Goal: Use online tool/utility: Utilize a website feature to perform a specific function

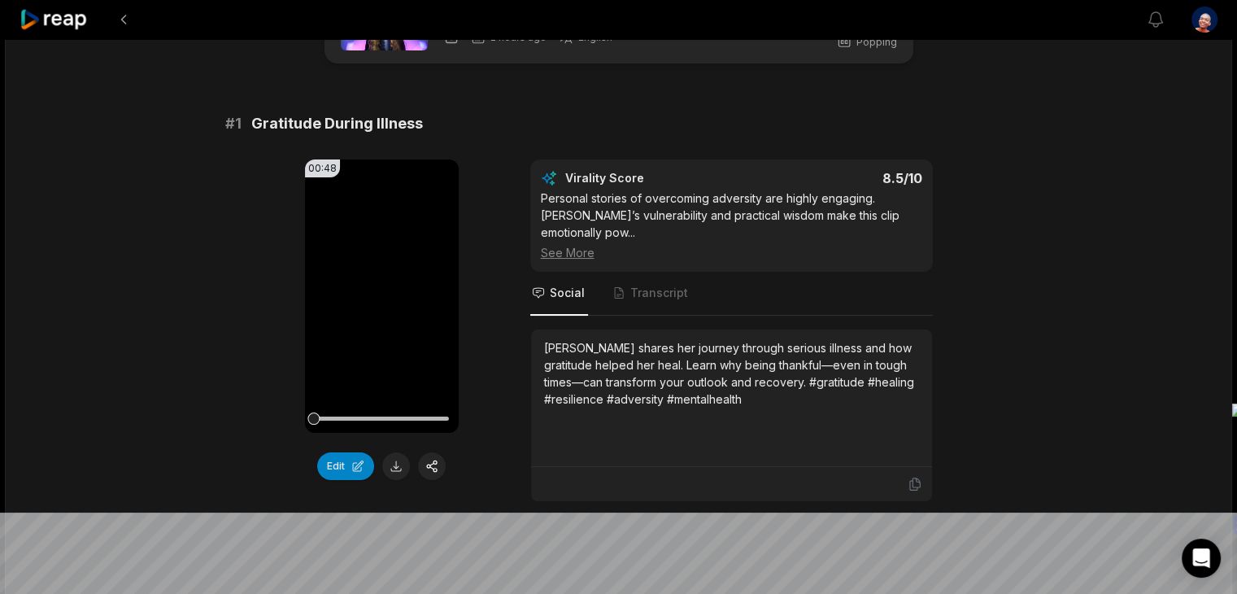
scroll to position [81, 0]
click at [382, 293] on icon at bounding box center [382, 296] width 12 height 14
click at [399, 274] on video "Your browser does not support mp4 format." at bounding box center [382, 295] width 154 height 273
click at [381, 286] on icon at bounding box center [382, 296] width 20 height 20
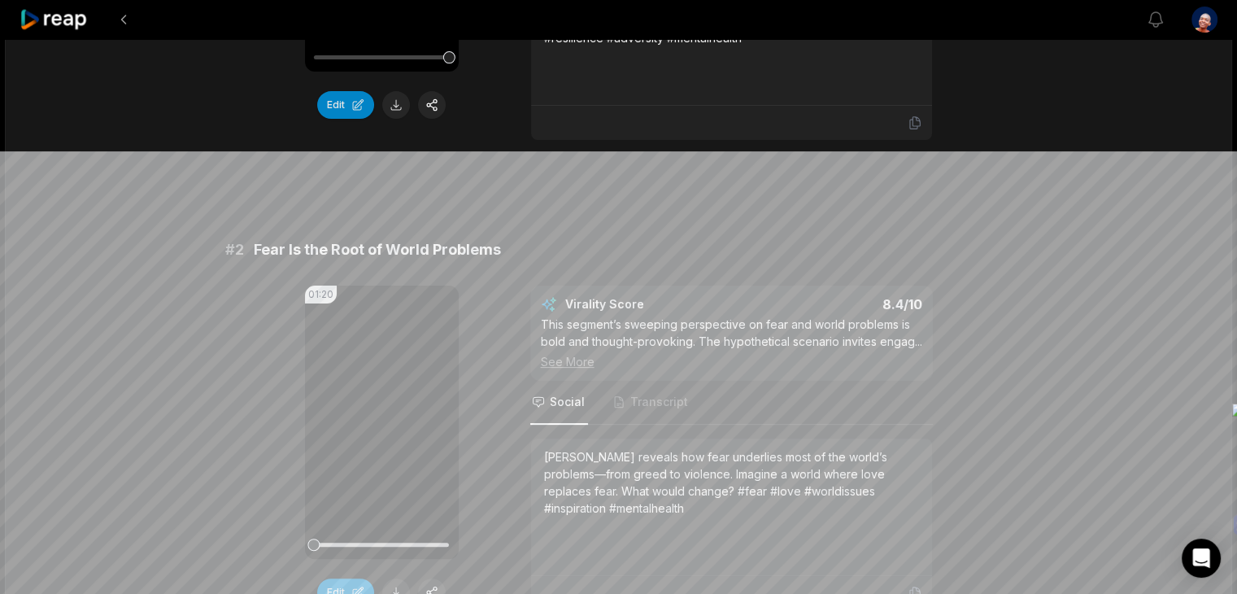
scroll to position [488, 0]
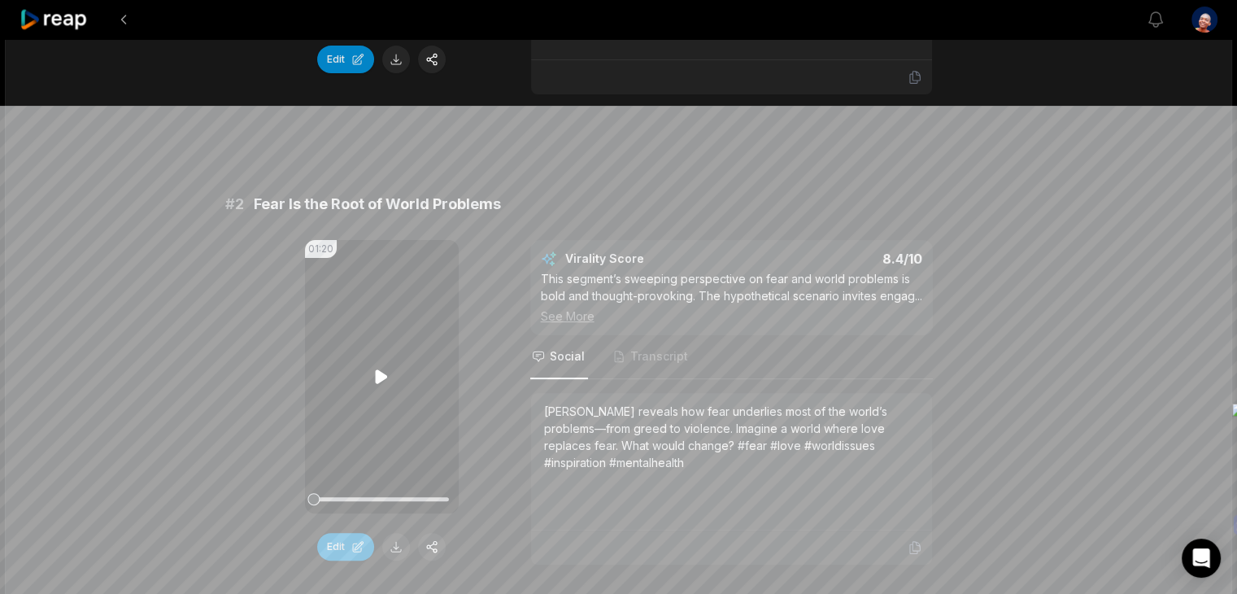
click at [377, 369] on icon at bounding box center [382, 376] width 12 height 14
click at [379, 371] on icon at bounding box center [382, 376] width 7 height 11
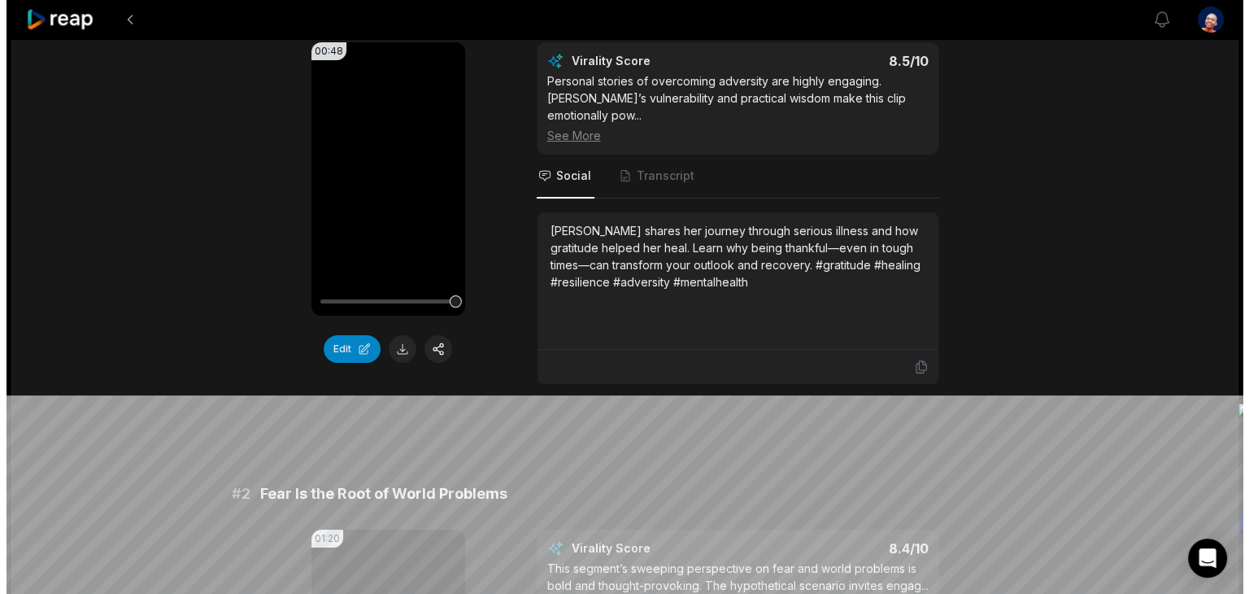
scroll to position [0, 0]
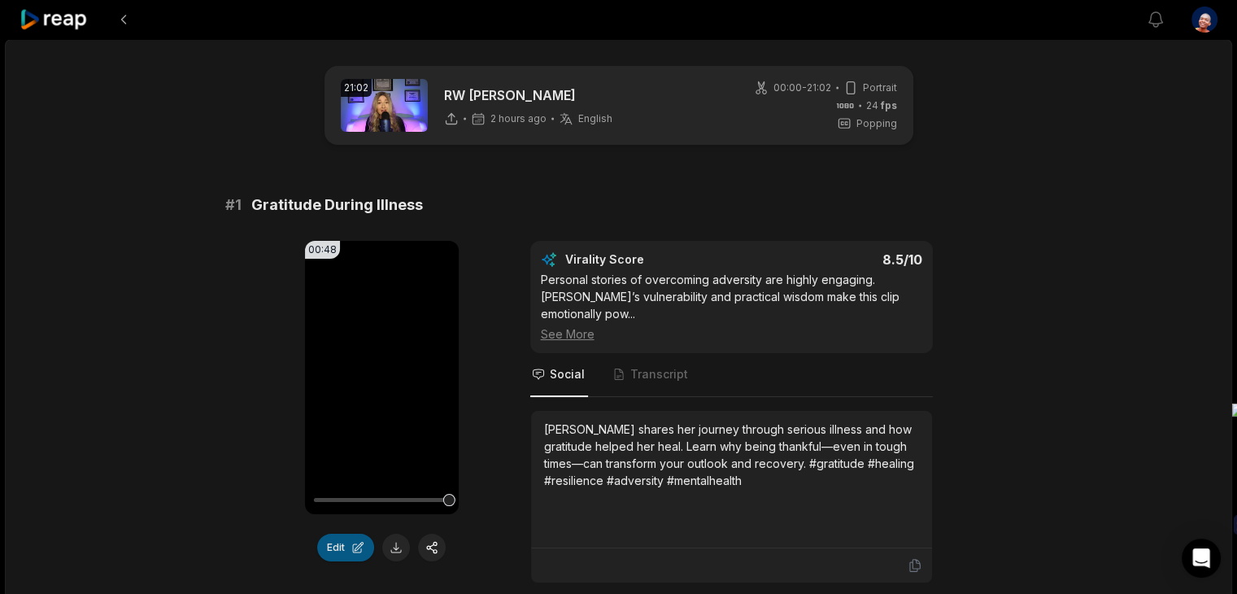
click at [346, 546] on button "Edit" at bounding box center [345, 547] width 57 height 28
